Goal: Find contact information: Find contact information

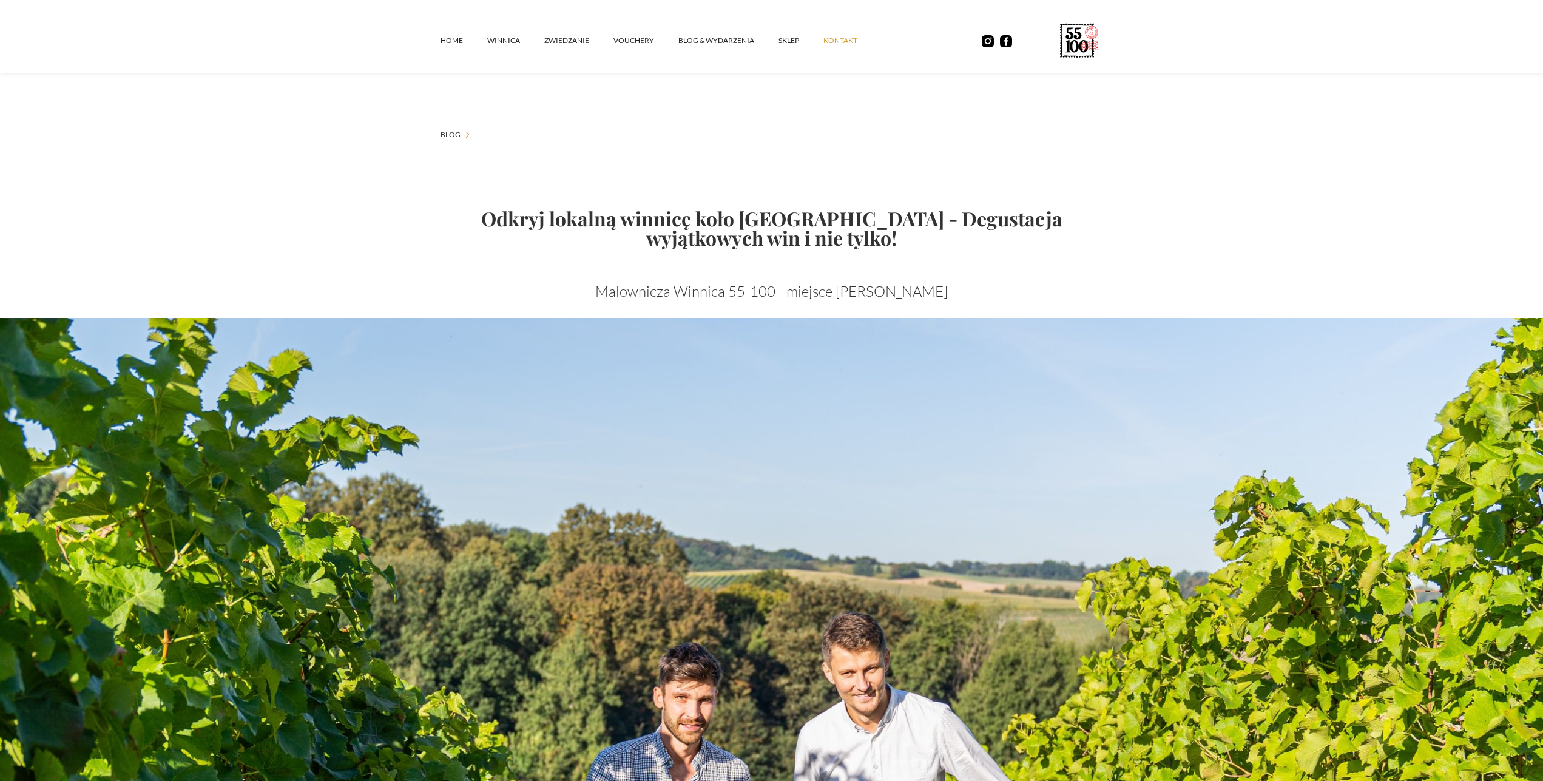
click at [837, 50] on link "kontakt" at bounding box center [852, 40] width 58 height 36
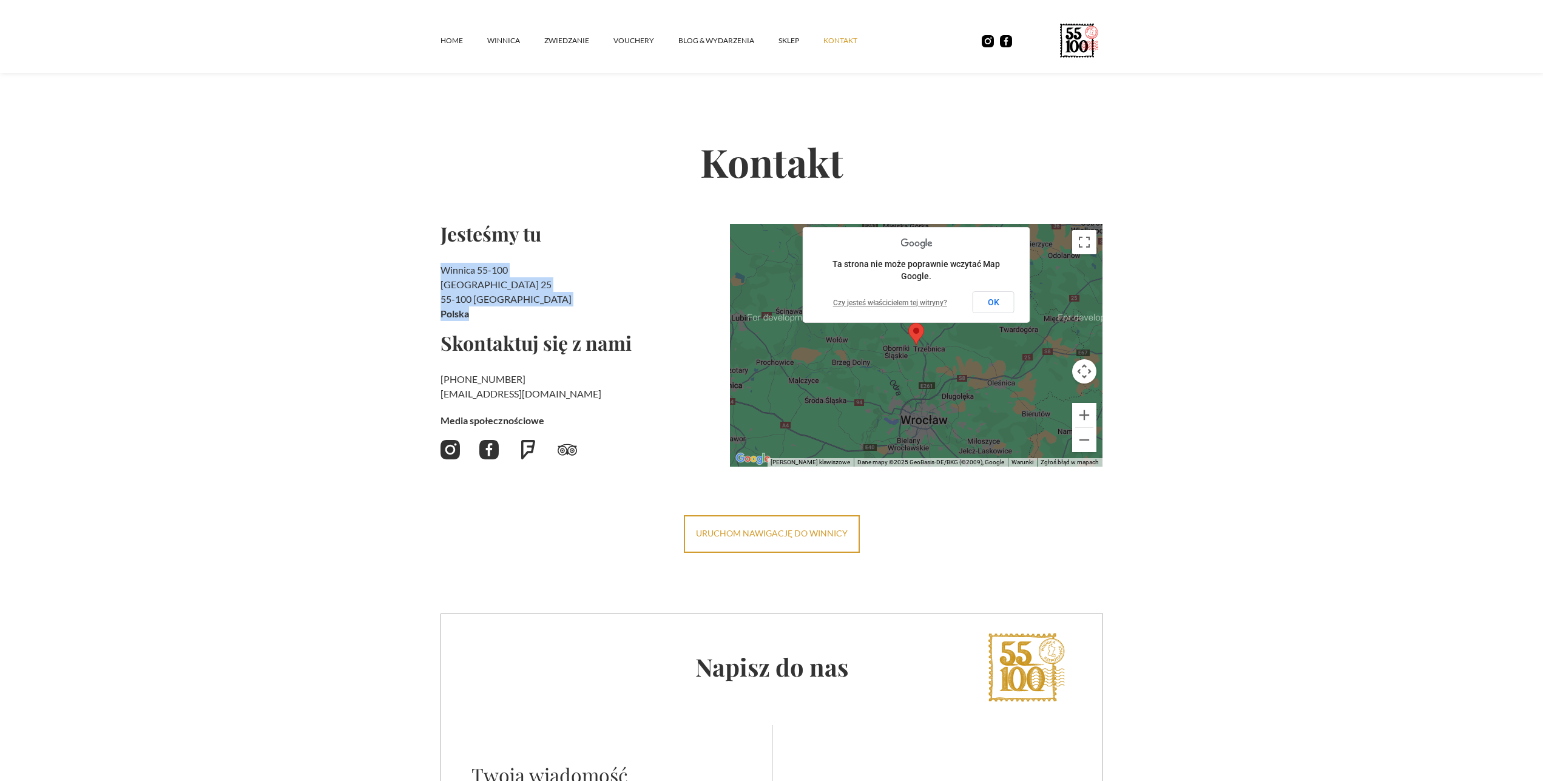
drag, startPoint x: 441, startPoint y: 275, endPoint x: 545, endPoint y: 314, distance: 111.7
click at [545, 314] on h2 "Winnica 55-100 [STREET_ADDRESS]" at bounding box center [581, 292] width 280 height 58
click at [576, 300] on h2 "Winnica 55-100 [STREET_ADDRESS]" at bounding box center [581, 292] width 280 height 58
click at [449, 35] on link "Home" at bounding box center [464, 40] width 47 height 36
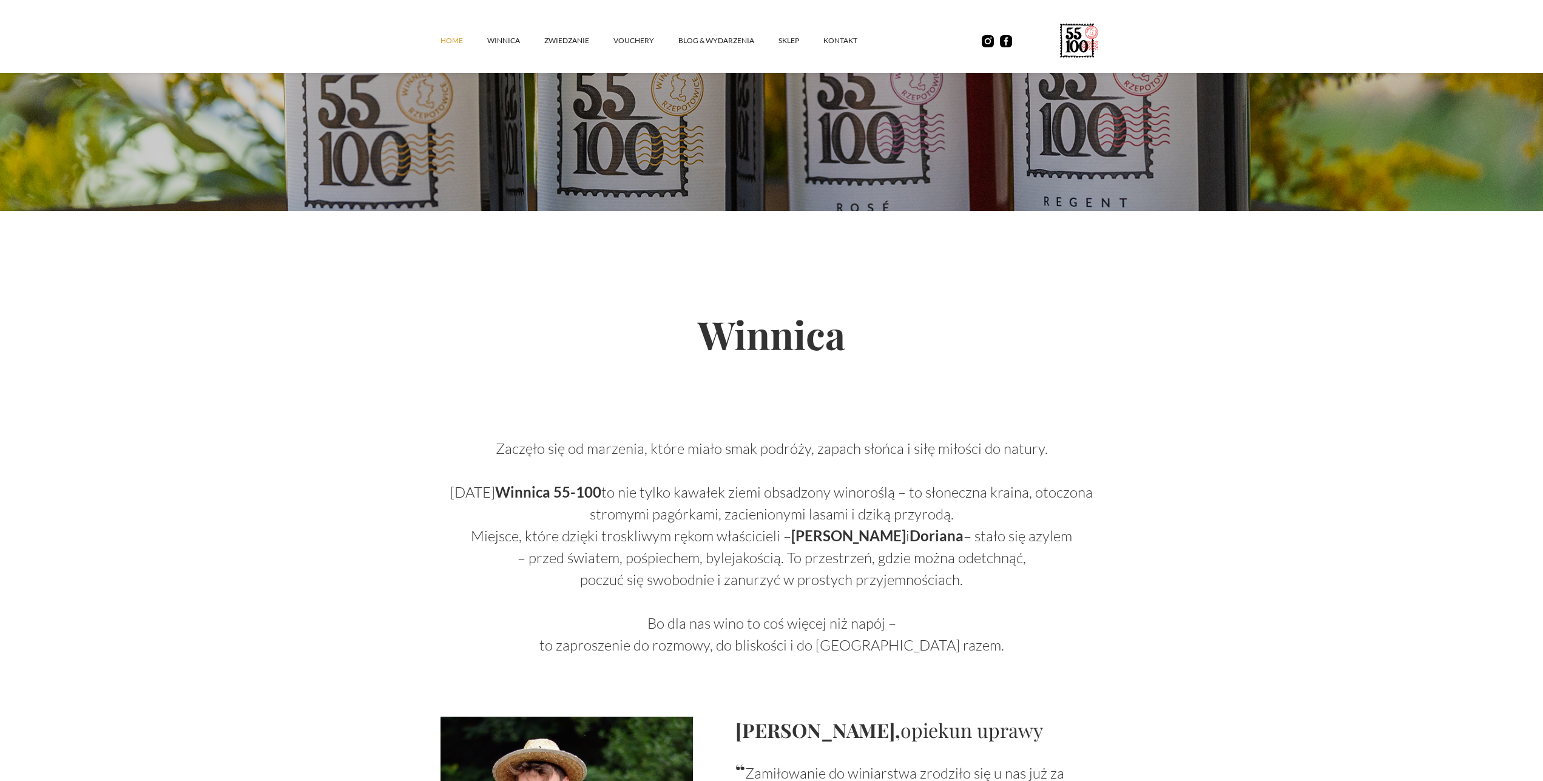
scroll to position [681, 0]
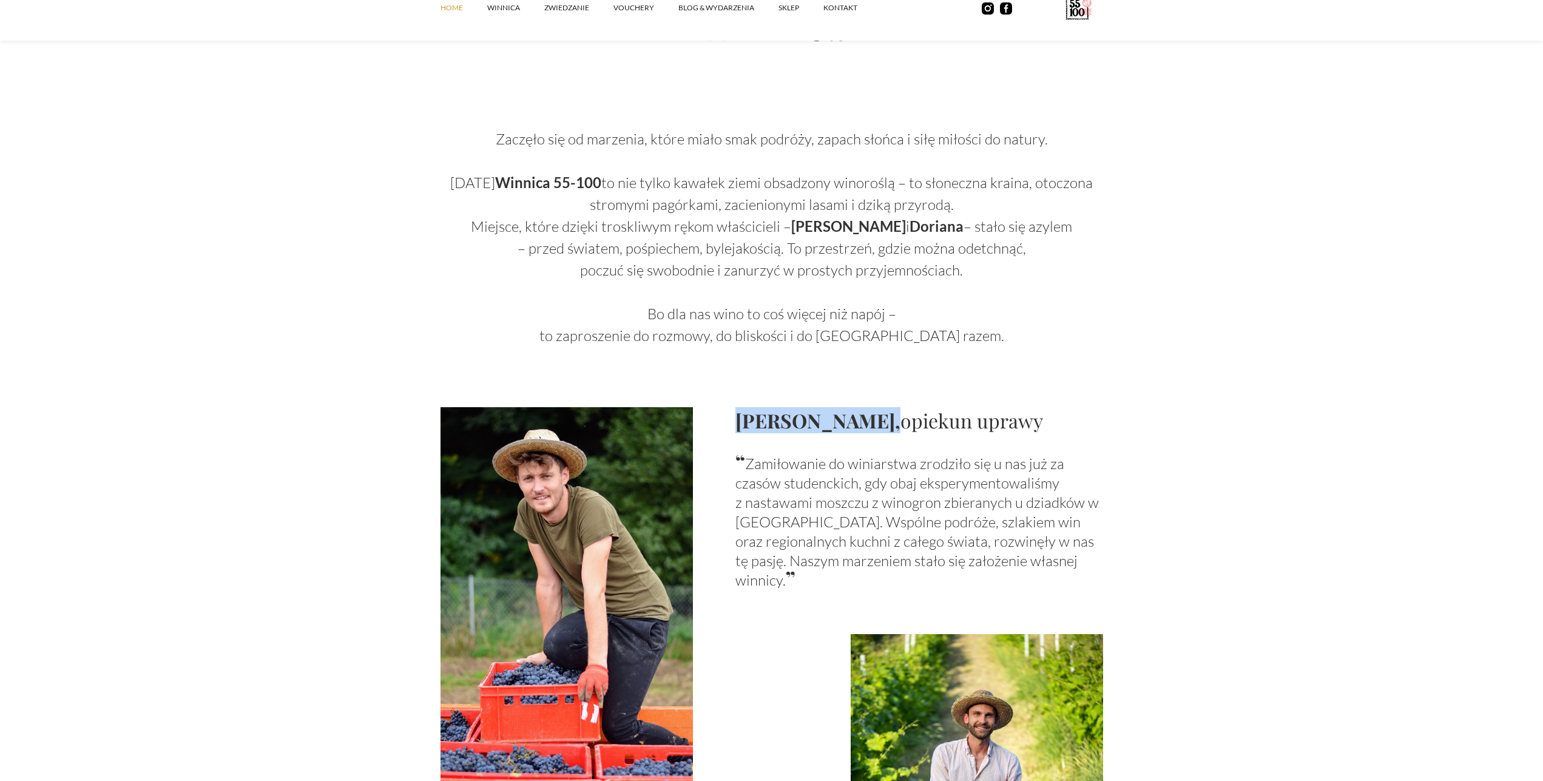
drag, startPoint x: 736, startPoint y: 423, endPoint x: 880, endPoint y: 416, distance: 144.0
click at [880, 416] on div "Tomasz Pilawka, opiekun uprawy “ Zamiłowanie do winiarstwa zrodziło się u nas j…" at bounding box center [772, 596] width 663 height 379
copy strong "Tomasz Pilawka"
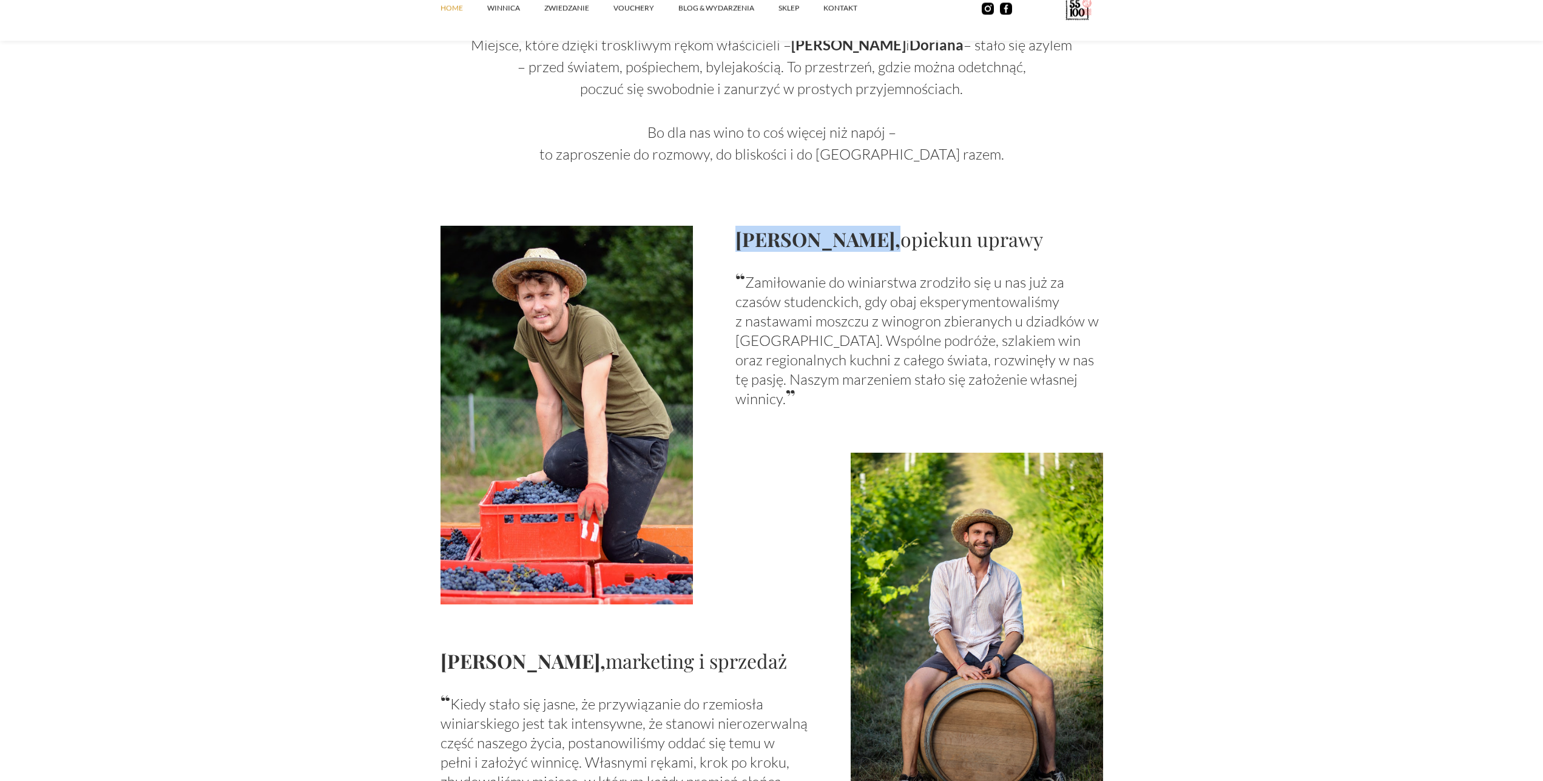
scroll to position [743, 0]
